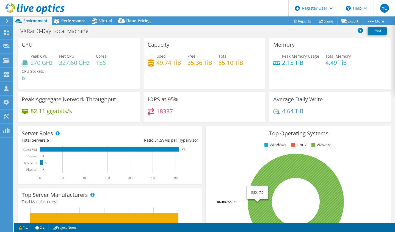
select select "USD"
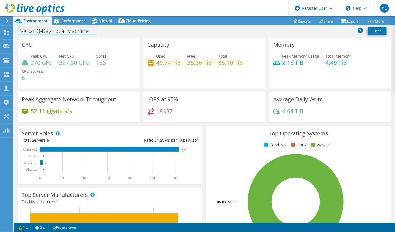
click at [66, 28] on h1 "VXRail 3-Day Local Machine" at bounding box center [57, 31] width 79 height 6
click at [67, 23] on span "Performance" at bounding box center [73, 20] width 24 height 5
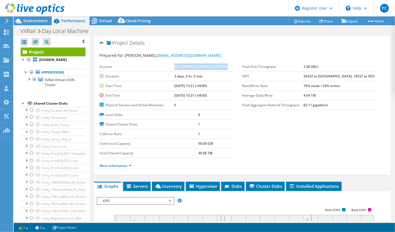
drag, startPoint x: 170, startPoint y: 67, endPoint x: 229, endPoint y: 68, distance: 58.3
click at [229, 68] on tr "Account PCS REVENUE CONTROL SYSTEMS" at bounding box center [166, 67] width 134 height 10
copy tr "PCS REVENUE CONTROL SYSTEMS"
